Goal: Task Accomplishment & Management: Use online tool/utility

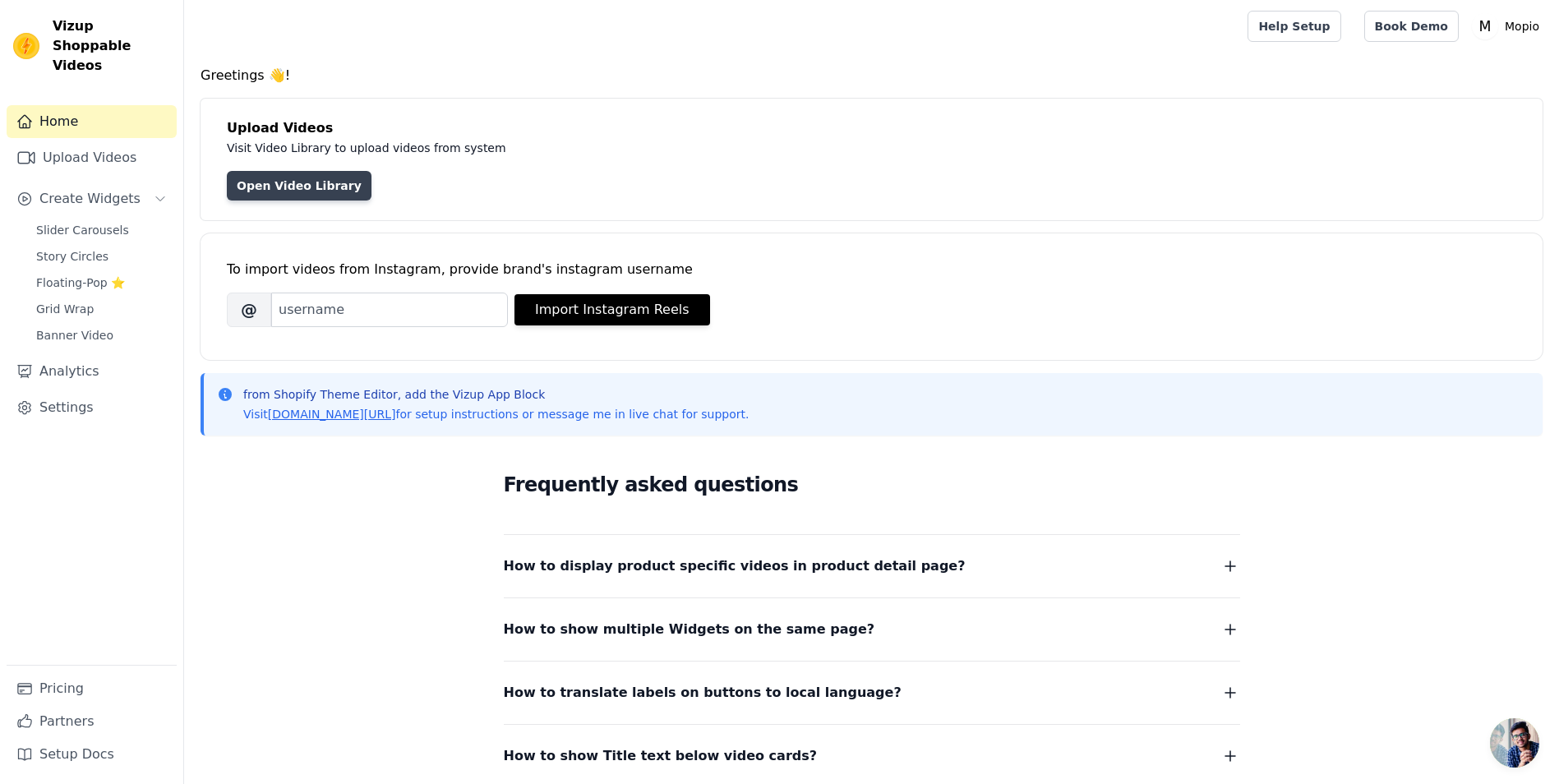
click at [306, 191] on link "Open Video Library" at bounding box center [298, 186] width 145 height 30
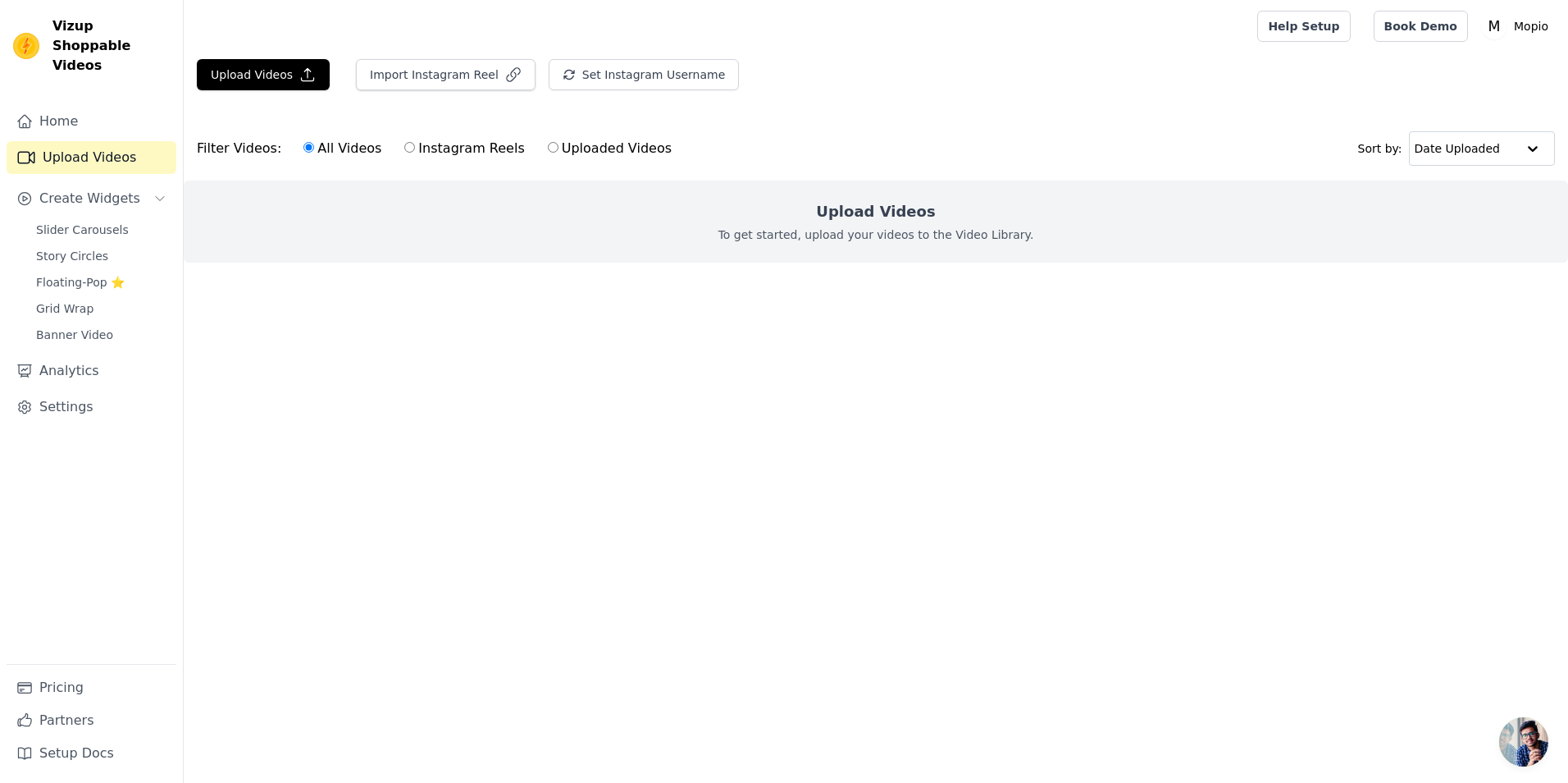
click at [907, 86] on div "Upload Videos Import Instagram Reel Set Instagram Username Import Latest IG Ree…" at bounding box center [875, 81] width 1385 height 45
click at [132, 183] on button "Create Widgets" at bounding box center [91, 199] width 170 height 33
click at [254, 70] on button "Upload Videos" at bounding box center [263, 74] width 133 height 31
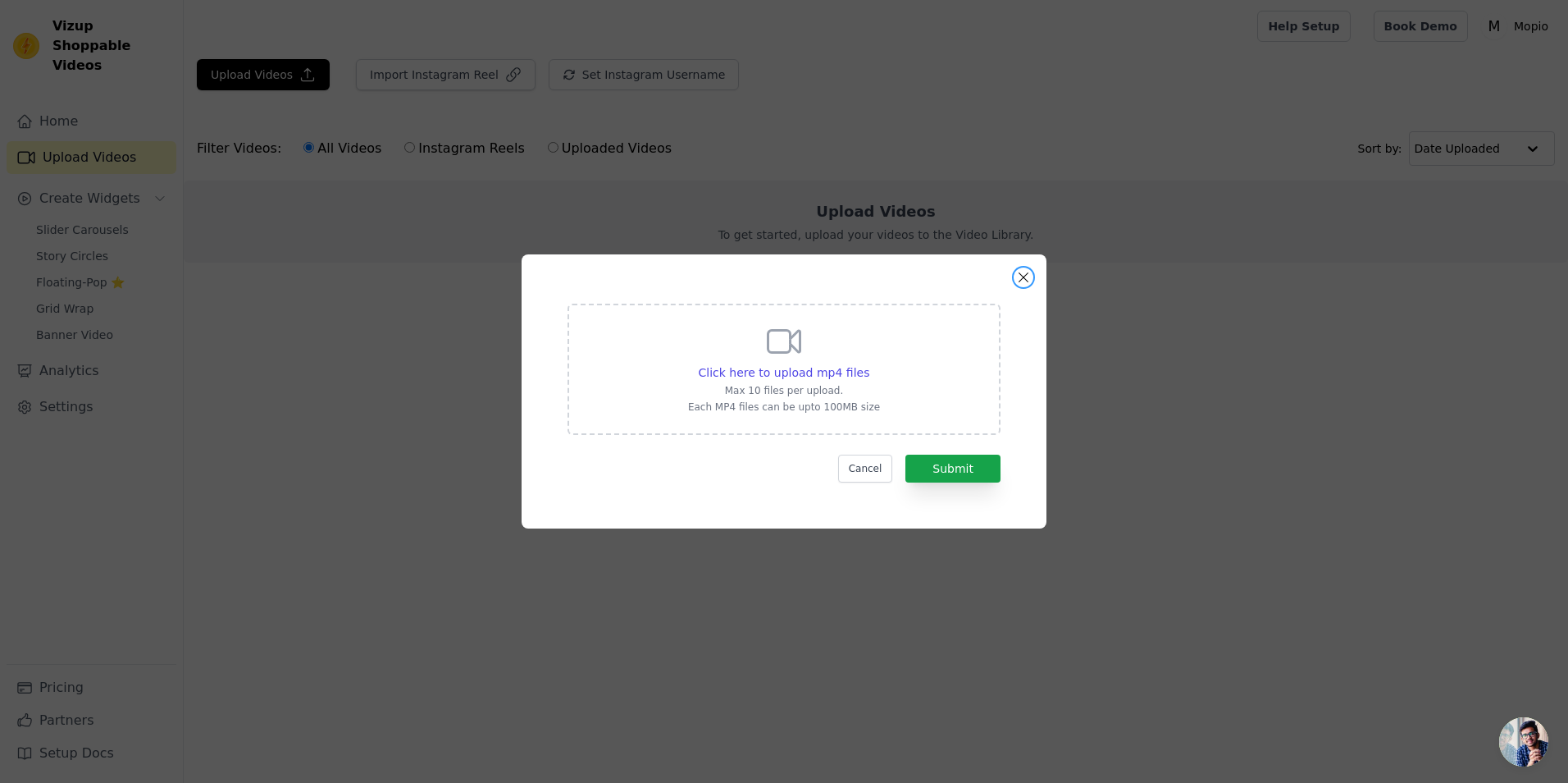
drag, startPoint x: 1020, startPoint y: 273, endPoint x: 1047, endPoint y: 283, distance: 28.8
click at [1021, 273] on button "Close modal" at bounding box center [1024, 278] width 20 height 20
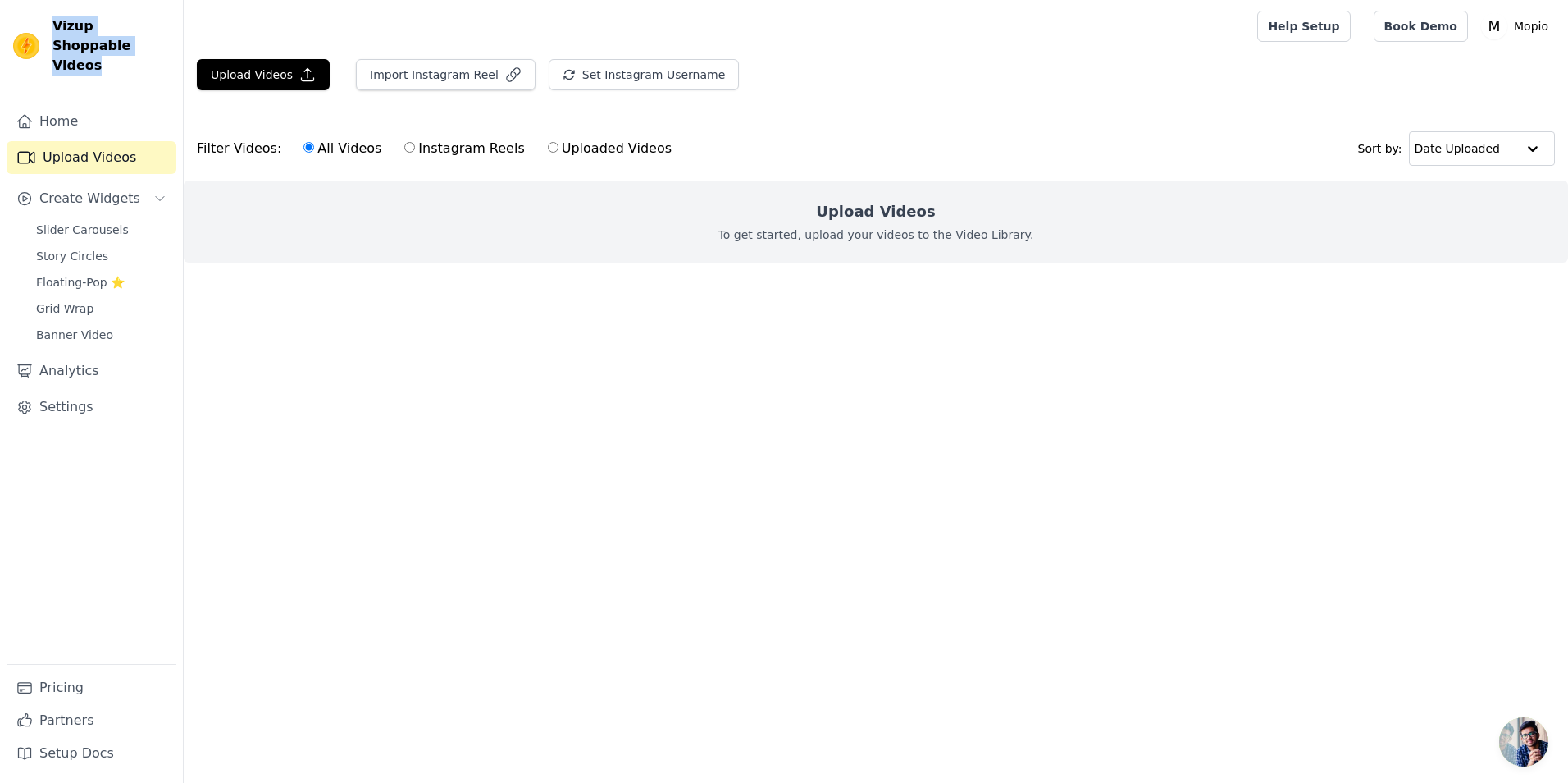
drag, startPoint x: 101, startPoint y: 46, endPoint x: 54, endPoint y: 20, distance: 53.7
click at [54, 20] on span "Vizup Shoppable Videos" at bounding box center [111, 45] width 117 height 59
copy span "Vizup Shoppable Videos"
click at [92, 222] on span "Slider Carousels" at bounding box center [83, 230] width 93 height 16
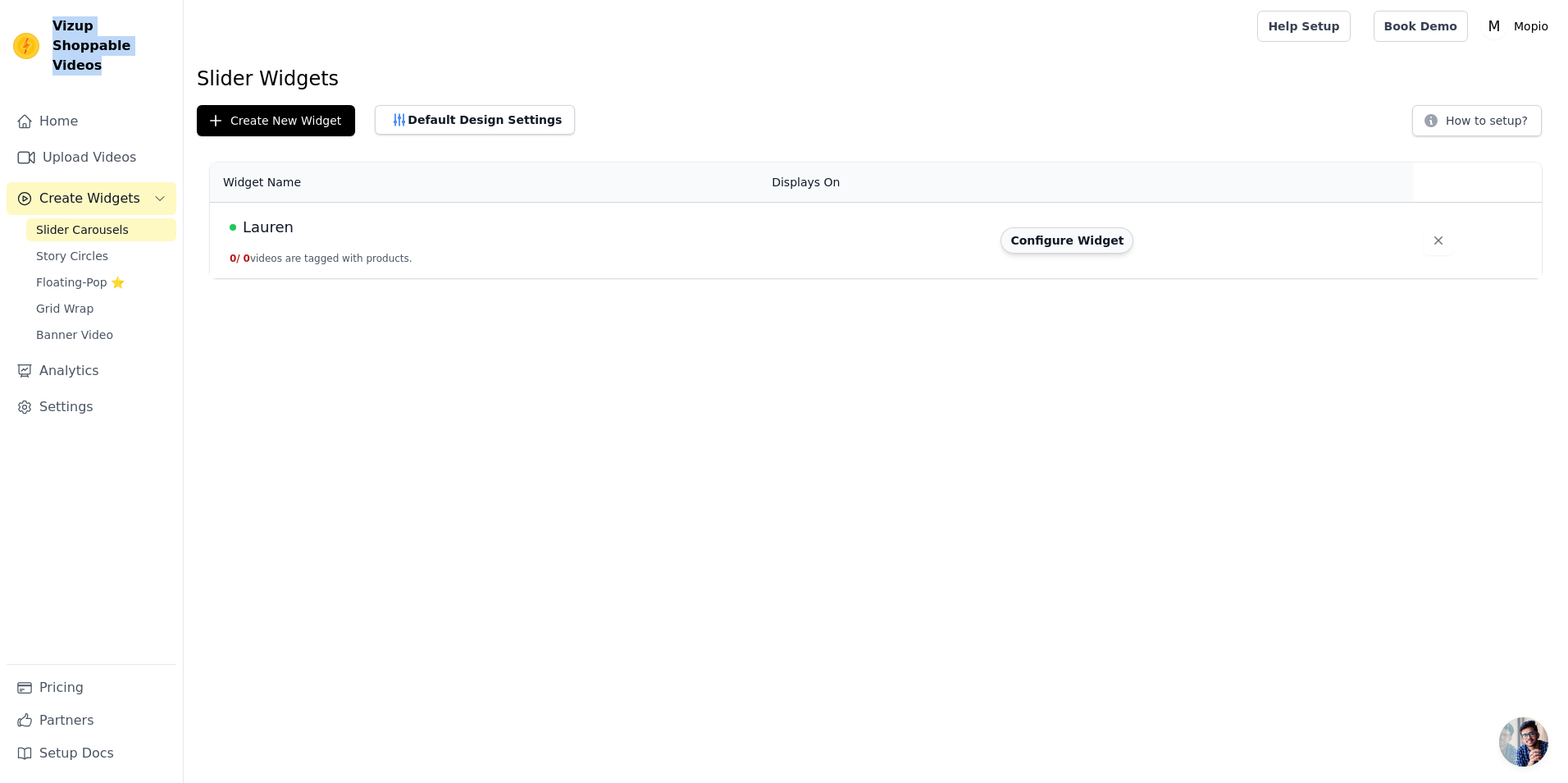
click at [1101, 244] on button "Configure Widget" at bounding box center [1067, 240] width 133 height 26
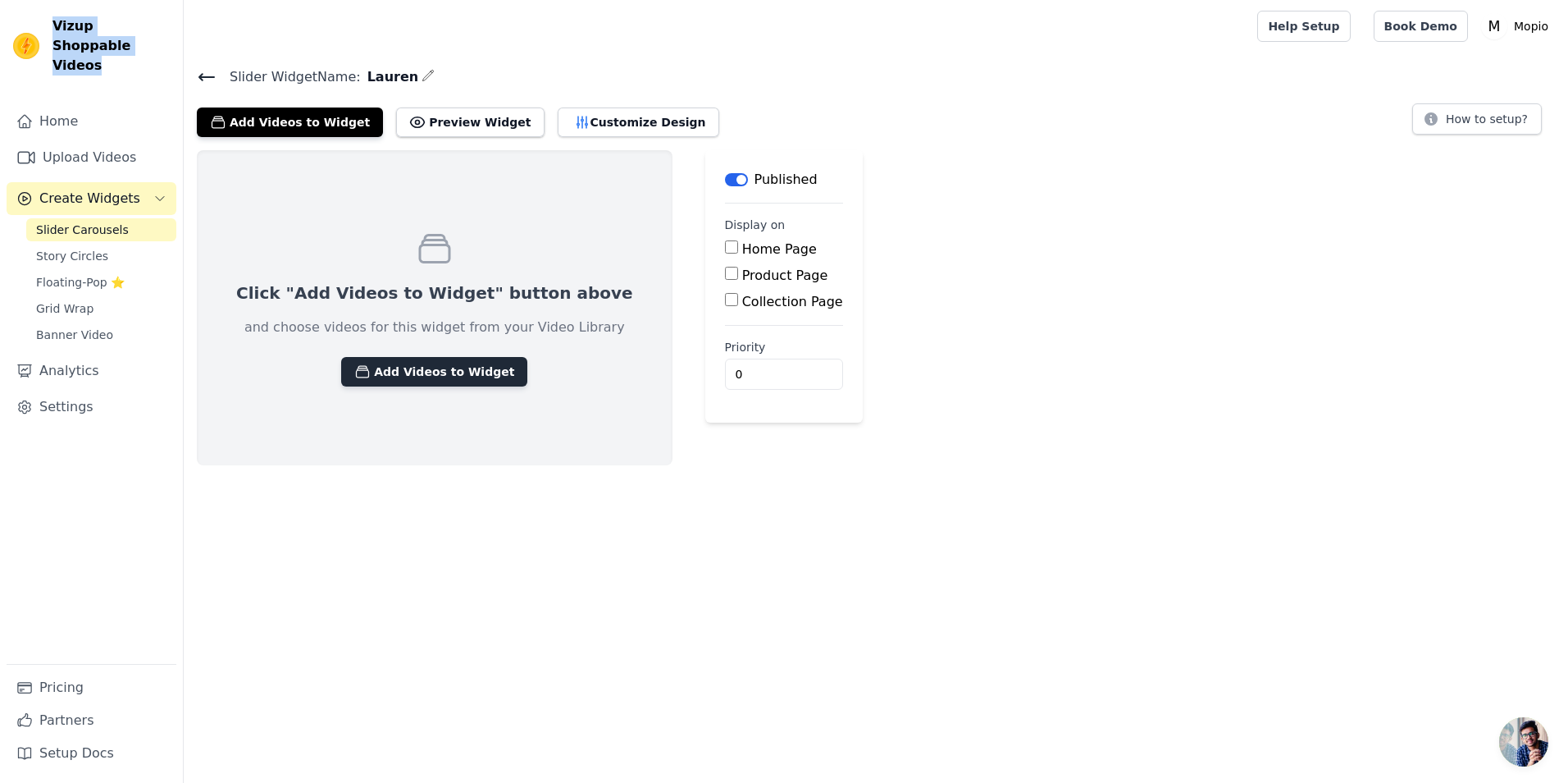
click at [370, 370] on button "Add Videos to Widget" at bounding box center [434, 372] width 186 height 30
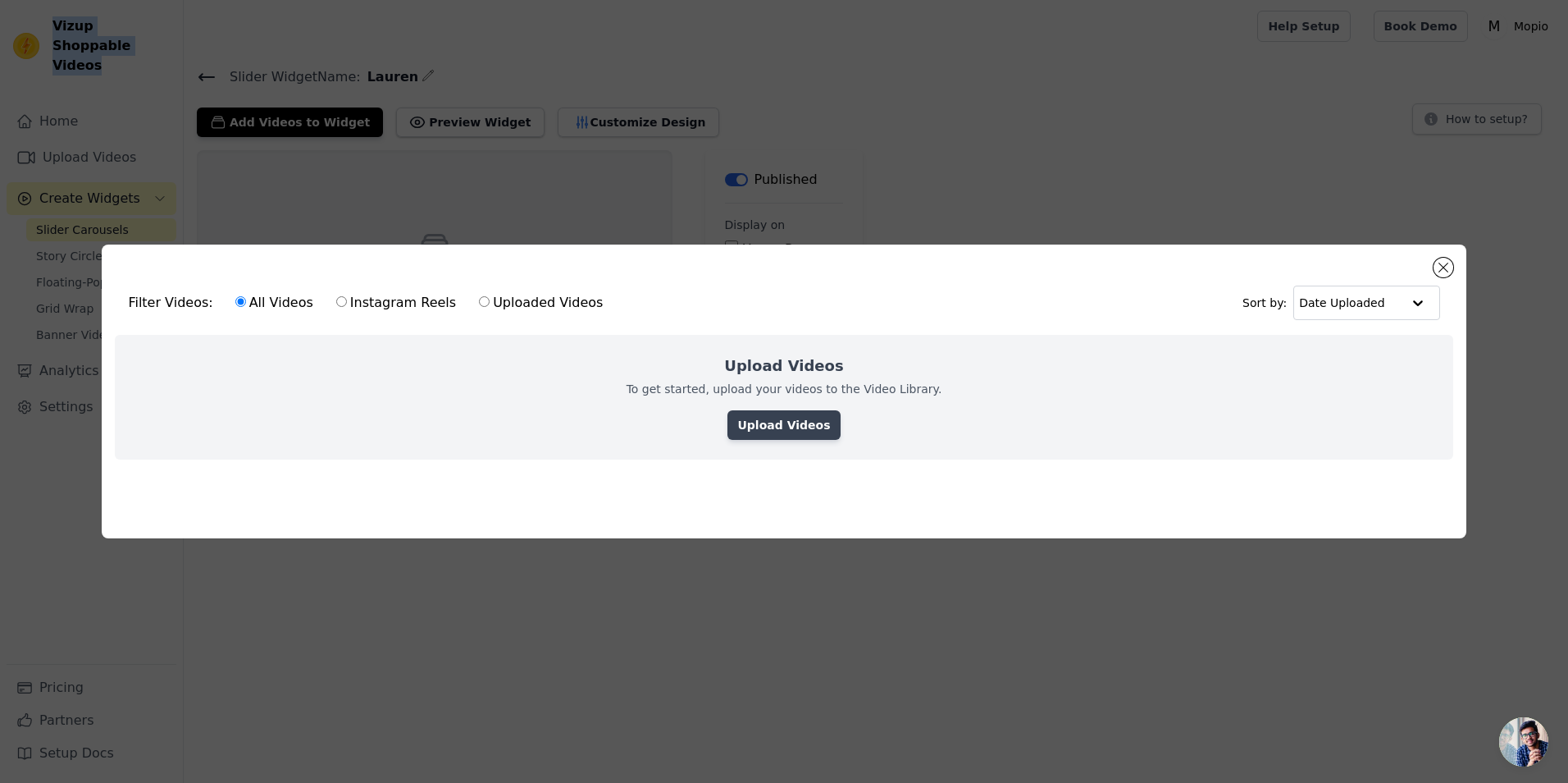
click at [790, 418] on link "Upload Videos" at bounding box center [784, 425] width 113 height 30
